Goal: Transaction & Acquisition: Purchase product/service

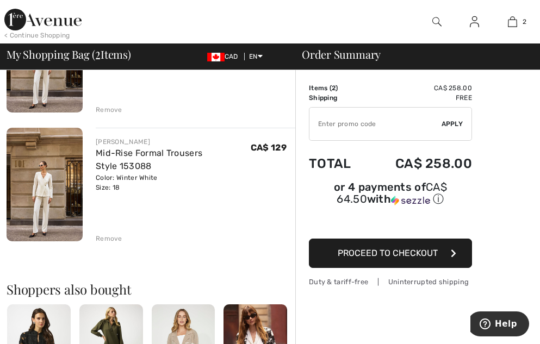
scroll to position [163, 0]
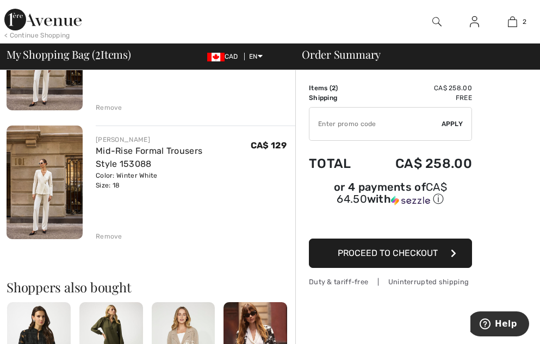
click at [108, 233] on div "Remove" at bounding box center [109, 237] width 27 height 10
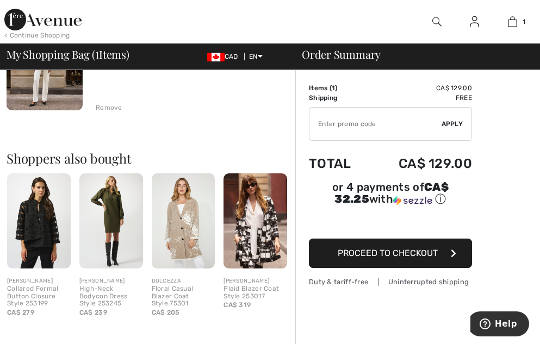
click at [379, 248] on span "Proceed to Checkout" at bounding box center [388, 253] width 100 height 10
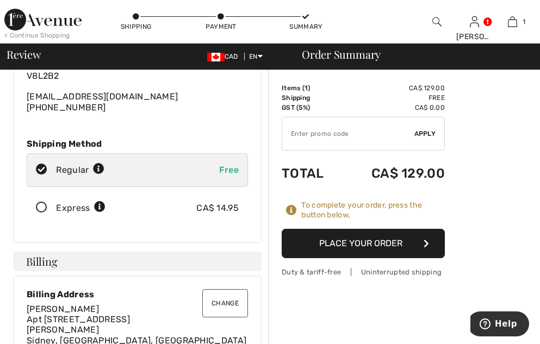
scroll to position [109, 0]
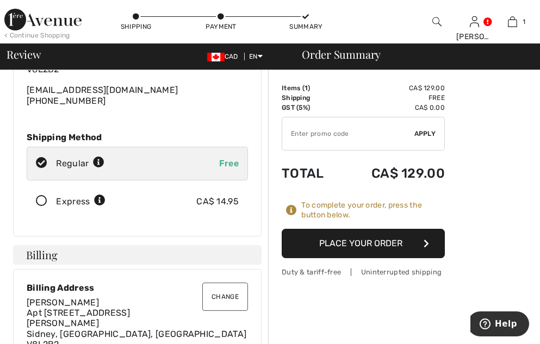
click at [41, 196] on icon at bounding box center [41, 201] width 29 height 11
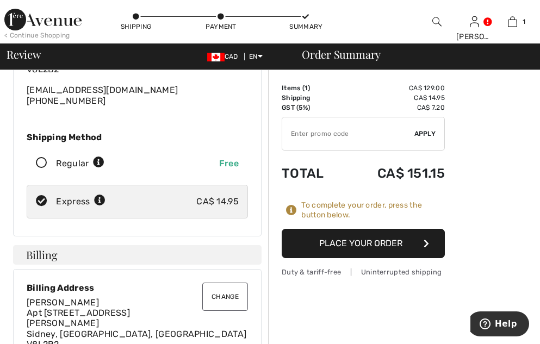
click at [374, 242] on button "Place Your Order" at bounding box center [363, 243] width 163 height 29
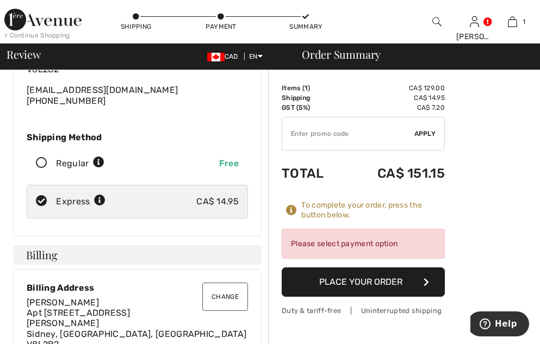
click at [387, 246] on div "Please select payment option" at bounding box center [363, 244] width 163 height 30
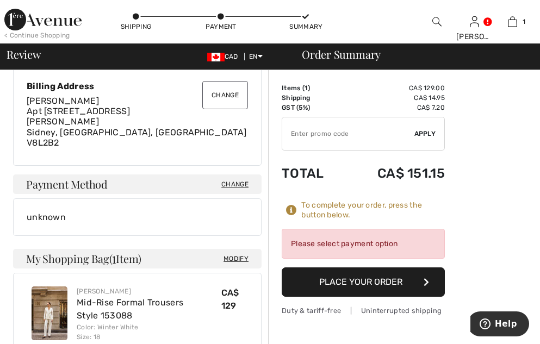
scroll to position [381, 0]
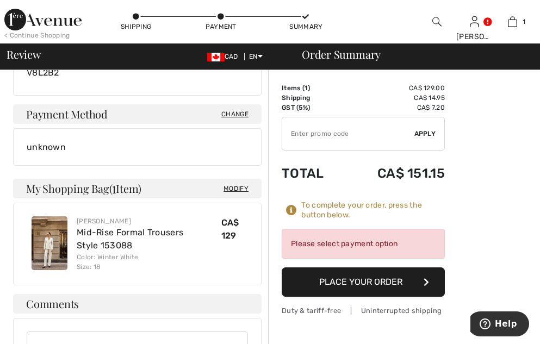
click at [317, 245] on div "Please select payment option" at bounding box center [363, 244] width 163 height 30
click at [342, 277] on button "Place Your Order" at bounding box center [363, 282] width 163 height 29
click at [330, 247] on div "Please select payment option" at bounding box center [363, 244] width 163 height 30
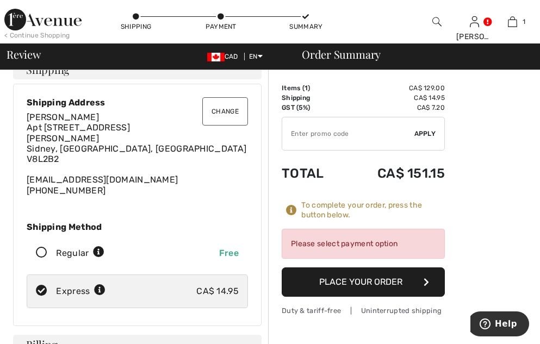
scroll to position [0, 0]
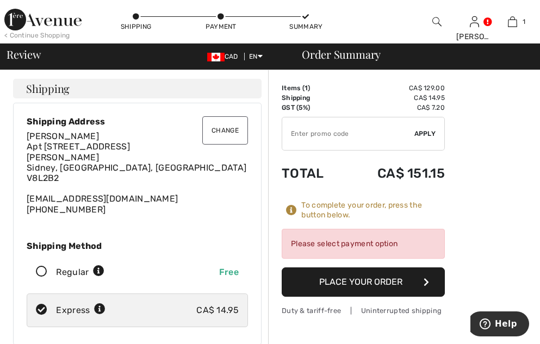
click at [360, 243] on div "Please select payment option" at bounding box center [363, 244] width 163 height 30
click at [294, 212] on icon at bounding box center [291, 210] width 11 height 11
click at [381, 289] on button "Place Your Order" at bounding box center [363, 282] width 163 height 29
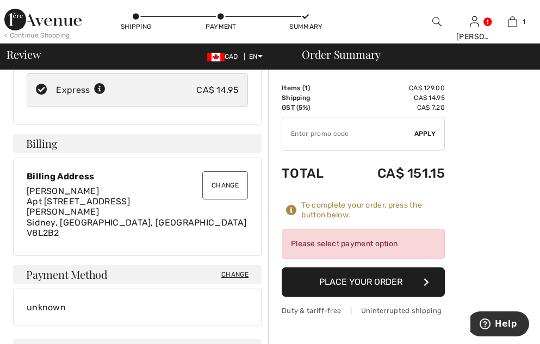
scroll to position [202, 0]
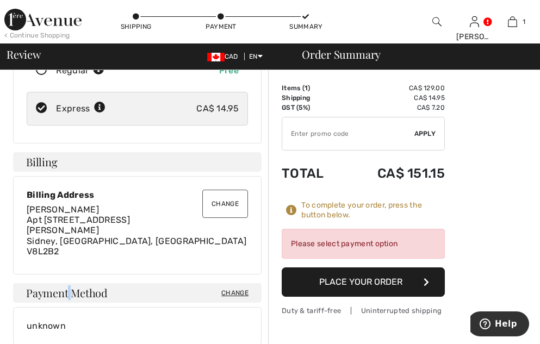
click at [70, 288] on span "Payment Method" at bounding box center [67, 293] width 82 height 11
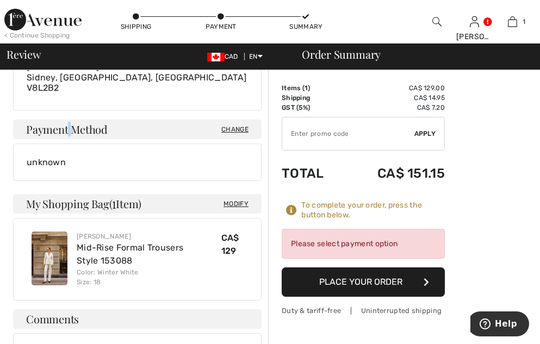
scroll to position [365, 0]
click at [303, 277] on button "Place Your Order" at bounding box center [363, 282] width 163 height 29
click at [300, 245] on div "Please select payment option" at bounding box center [363, 244] width 163 height 30
click at [304, 247] on div "Please select payment option" at bounding box center [363, 244] width 163 height 30
click at [308, 248] on div "Please select payment option" at bounding box center [363, 244] width 163 height 30
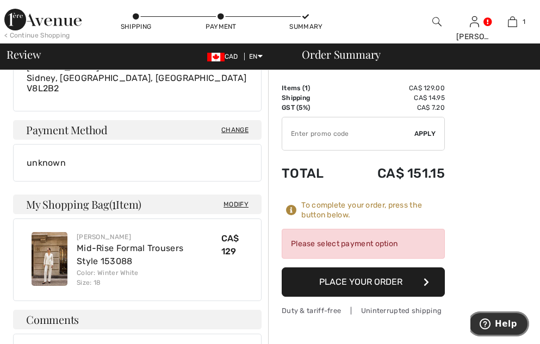
click at [501, 320] on span "Help" at bounding box center [506, 324] width 22 height 10
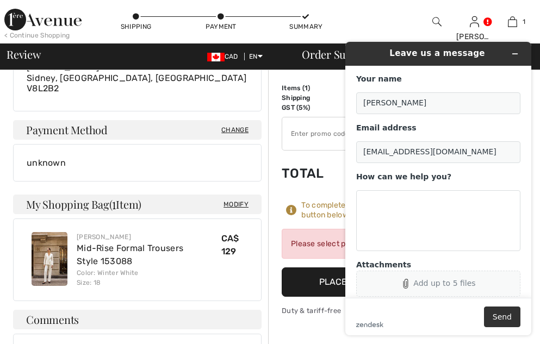
scroll to position [0, 0]
click at [377, 212] on textarea "How can we help you?" at bounding box center [438, 220] width 164 height 61
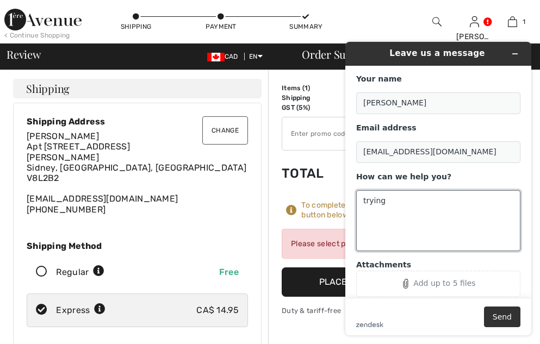
type textarea "trying"
click at [382, 14] on div "< Continue Shopping Shipping Payment Summary Donna Hi, Donna! 180 Reward points…" at bounding box center [270, 22] width 540 height 44
drag, startPoint x: 332, startPoint y: 103, endPoint x: 332, endPoint y: 93, distance: 9.8
click at [334, 103] on td "GST (5%)" at bounding box center [313, 108] width 63 height 10
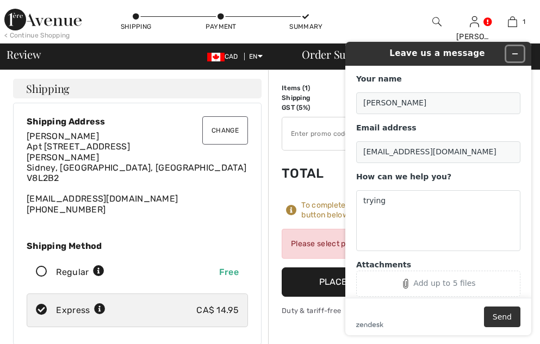
click at [515, 52] on icon "Minimize widget" at bounding box center [515, 54] width 8 height 8
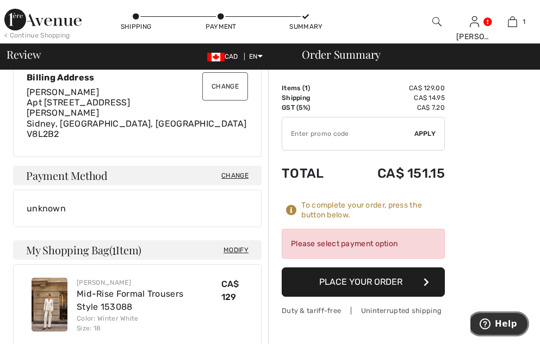
scroll to position [326, 0]
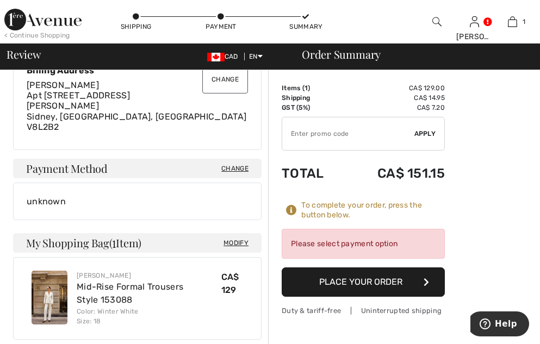
click at [226, 164] on span "Change" at bounding box center [234, 169] width 27 height 10
click at [231, 164] on span "Change" at bounding box center [234, 169] width 27 height 10
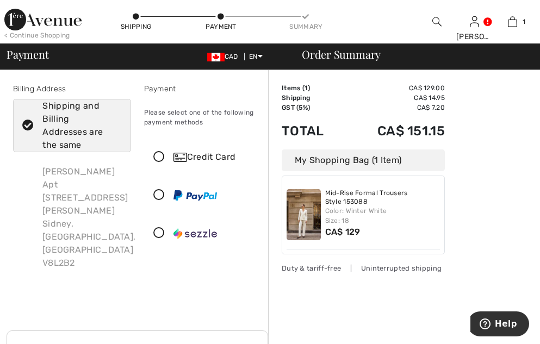
click at [157, 151] on div "Credit Card" at bounding box center [203, 157] width 117 height 33
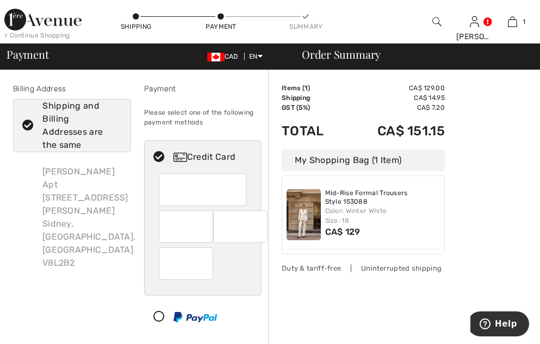
drag, startPoint x: 187, startPoint y: 157, endPoint x: 182, endPoint y: 153, distance: 5.8
click at [186, 156] on img at bounding box center [181, 157] width 14 height 9
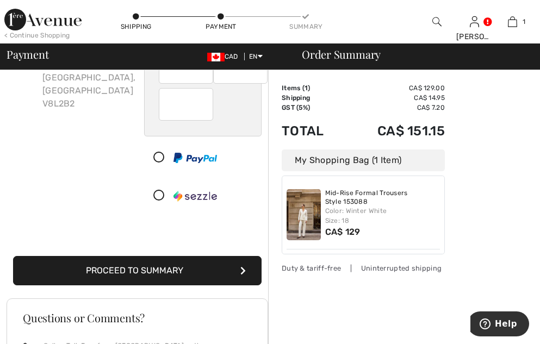
scroll to position [163, 0]
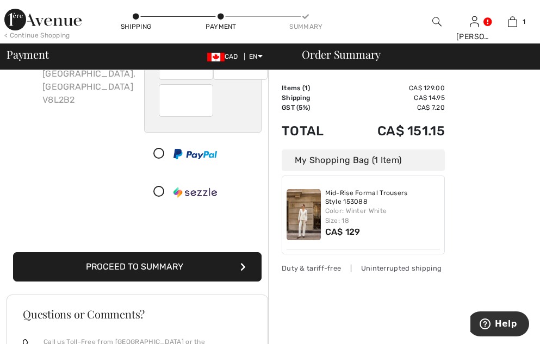
click at [245, 264] on icon "submit" at bounding box center [243, 267] width 5 height 9
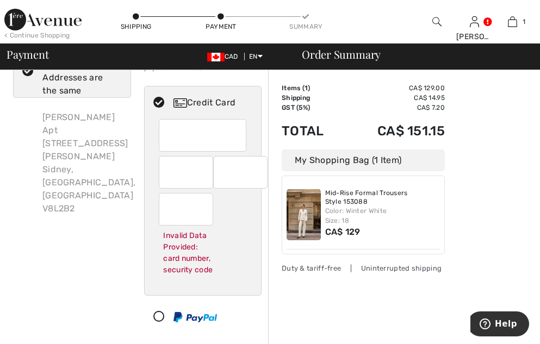
scroll to position [53, 0]
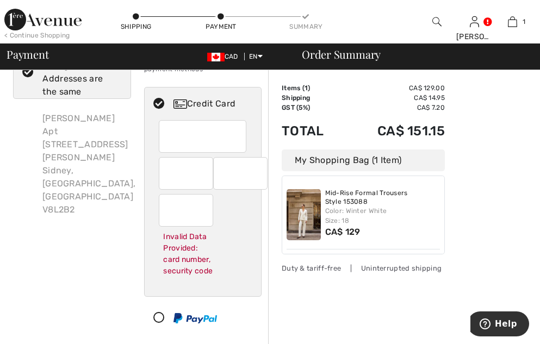
click at [167, 134] on div at bounding box center [203, 136] width 88 height 33
click at [165, 134] on div at bounding box center [203, 136] width 88 height 33
click at [164, 171] on div at bounding box center [186, 173] width 54 height 33
click at [245, 144] on div at bounding box center [203, 136] width 88 height 33
click at [243, 131] on div at bounding box center [203, 136] width 88 height 33
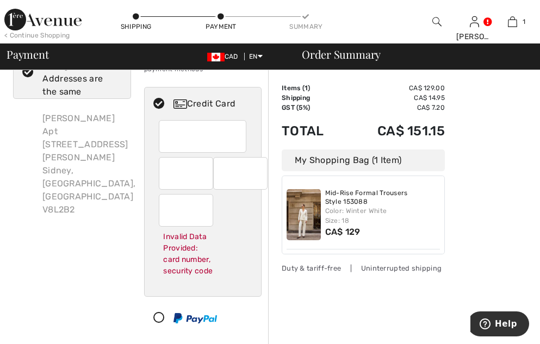
click at [250, 136] on div "Invalid Data Provided: card number, security code" at bounding box center [203, 208] width 117 height 176
click at [165, 135] on div at bounding box center [203, 136] width 88 height 33
click at [167, 135] on div at bounding box center [203, 136] width 88 height 33
click at [167, 207] on div at bounding box center [186, 210] width 54 height 33
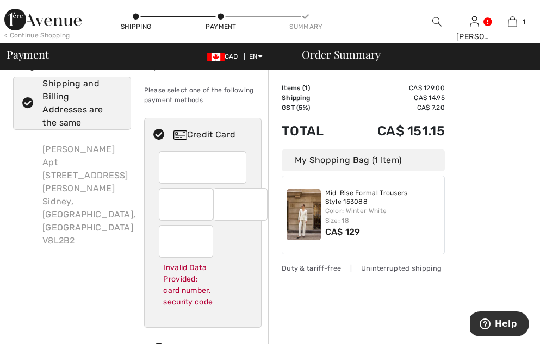
scroll to position [0, 0]
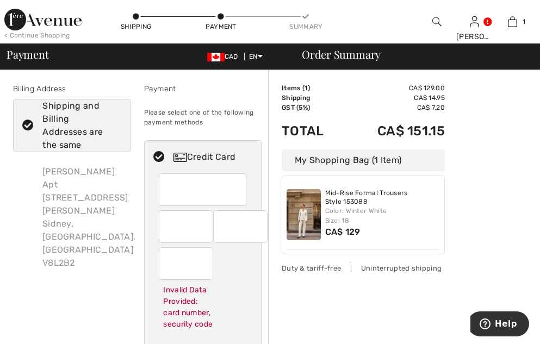
click at [176, 153] on img at bounding box center [181, 157] width 14 height 9
click at [180, 153] on img at bounding box center [181, 157] width 14 height 9
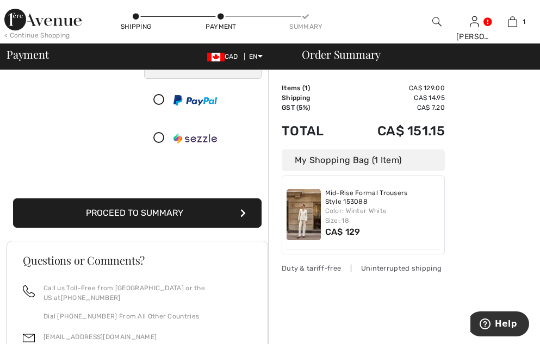
scroll to position [272, 0]
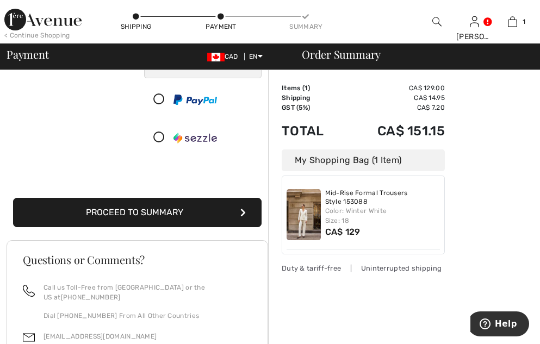
click at [188, 207] on button "Proceed to Summary" at bounding box center [137, 212] width 249 height 29
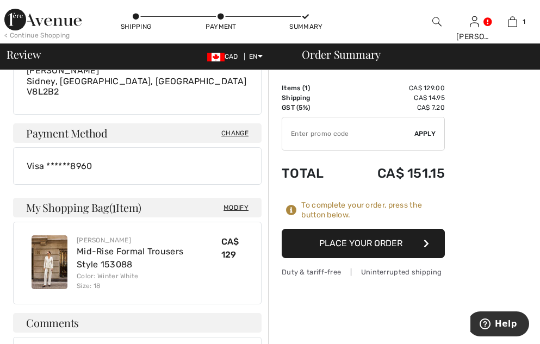
scroll to position [381, 0]
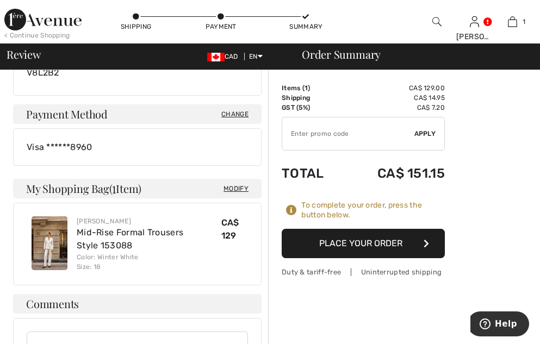
click at [351, 236] on button "Place Your Order" at bounding box center [363, 243] width 163 height 29
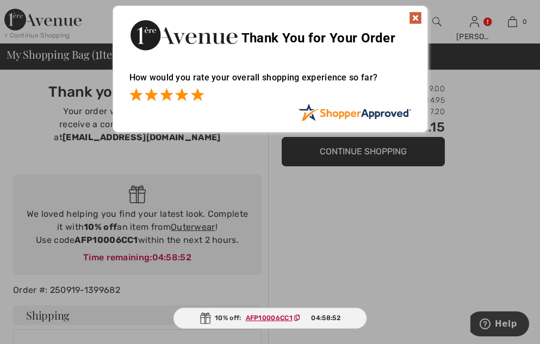
click at [194, 94] on span at bounding box center [197, 94] width 13 height 13
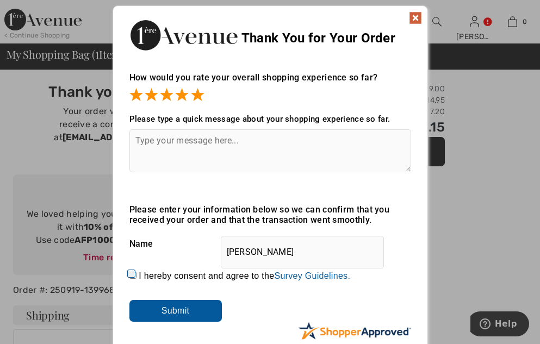
click at [415, 15] on img at bounding box center [415, 17] width 13 height 13
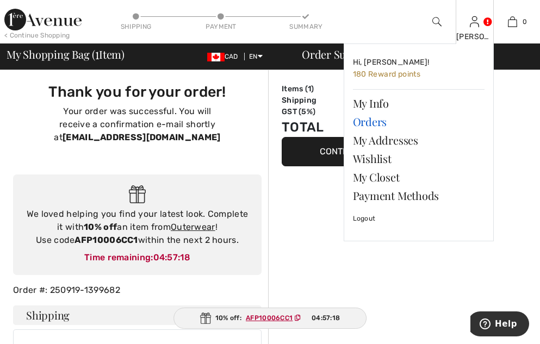
click at [369, 120] on link "Orders" at bounding box center [419, 122] width 132 height 19
